Goal: Information Seeking & Learning: Learn about a topic

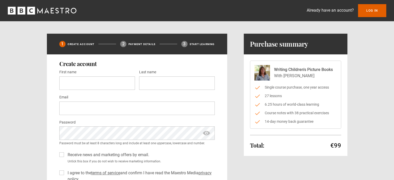
drag, startPoint x: 274, startPoint y: 68, endPoint x: 315, endPoint y: 73, distance: 41.3
click at [315, 73] on div "Writing Children's Picture Books With Julia Donaldson" at bounding box center [303, 73] width 59 height 12
copy div "Writing Children's Picture Books With Julia Donaldson"
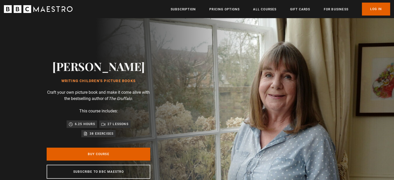
scroll to position [0, 272]
click at [298, 9] on link "Gift Cards" at bounding box center [300, 9] width 20 height 5
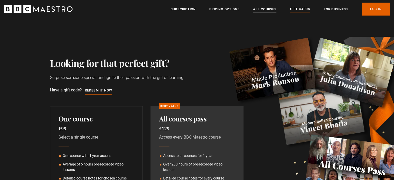
click at [266, 9] on link "All Courses" at bounding box center [264, 9] width 23 height 5
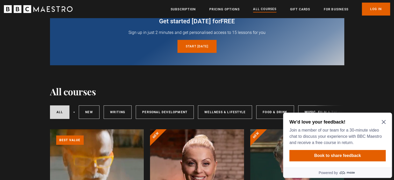
scroll to position [26, 0]
